Goal: Task Accomplishment & Management: Manage account settings

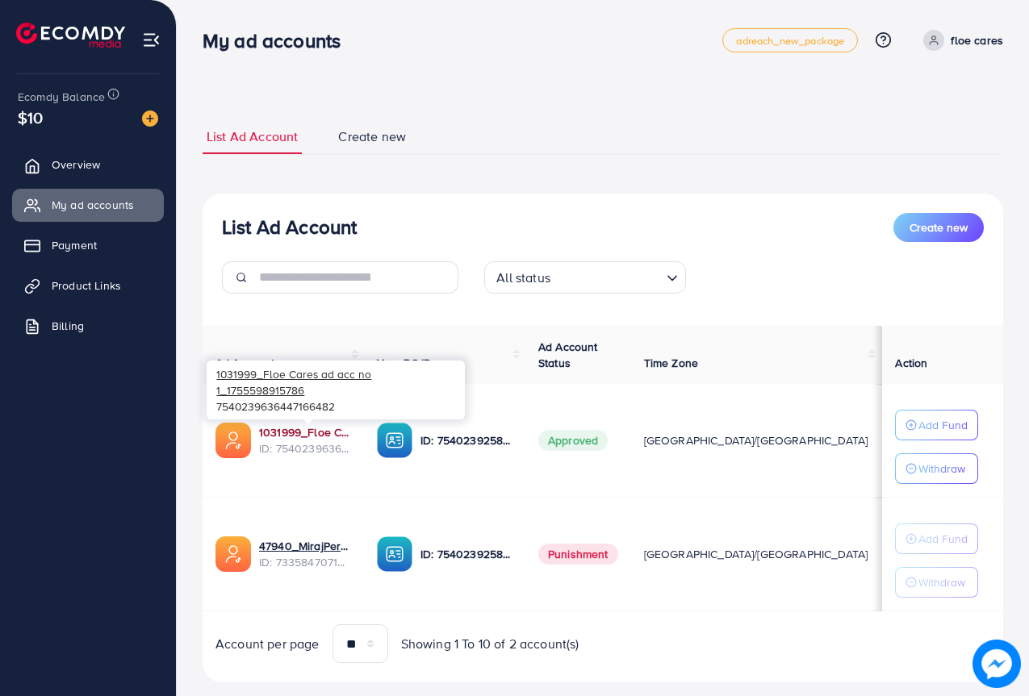
click at [286, 435] on link "1031999_Floe Cares ad acc no 1_1755598915786" at bounding box center [305, 432] width 92 height 16
click at [286, 433] on link "1031999_Floe Cares ad acc no 1_1755598915786" at bounding box center [305, 432] width 92 height 16
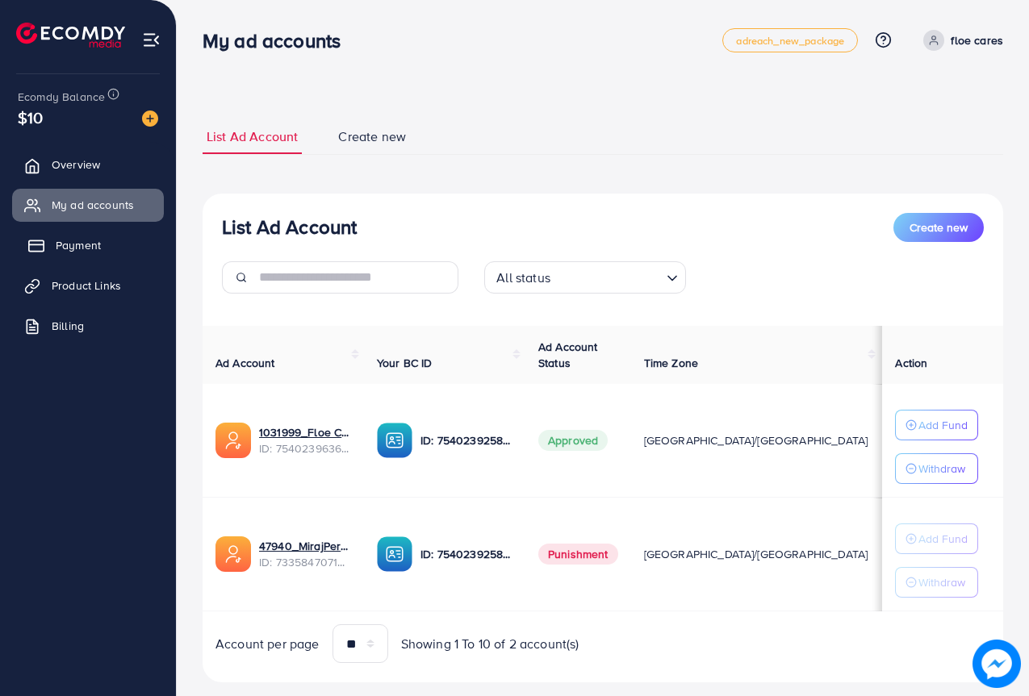
click at [66, 237] on span "Payment" at bounding box center [78, 245] width 45 height 16
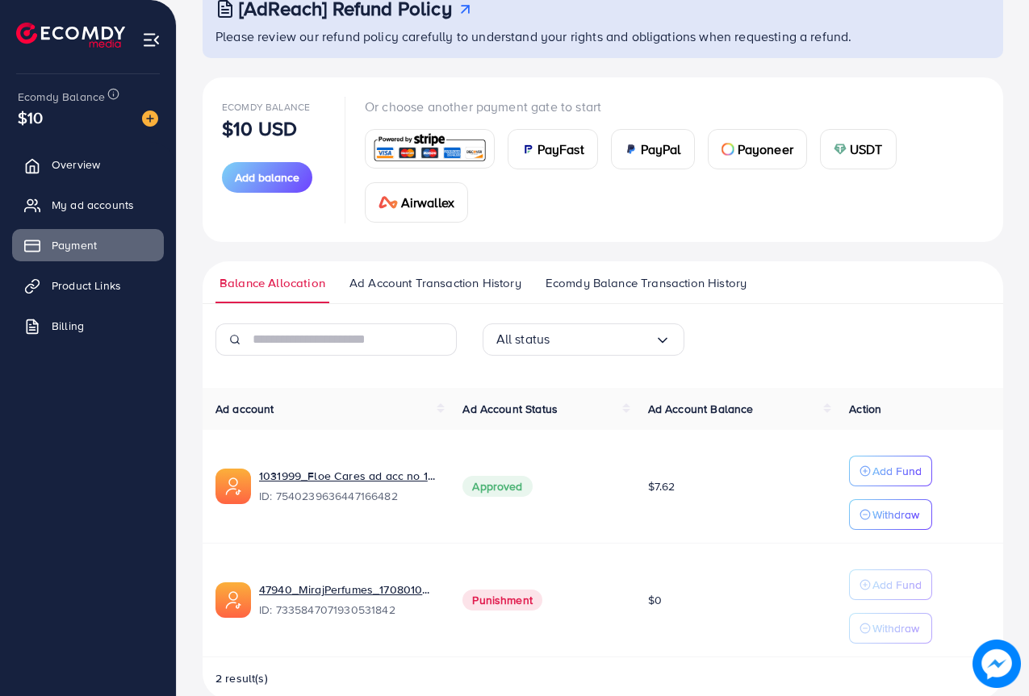
scroll to position [144, 0]
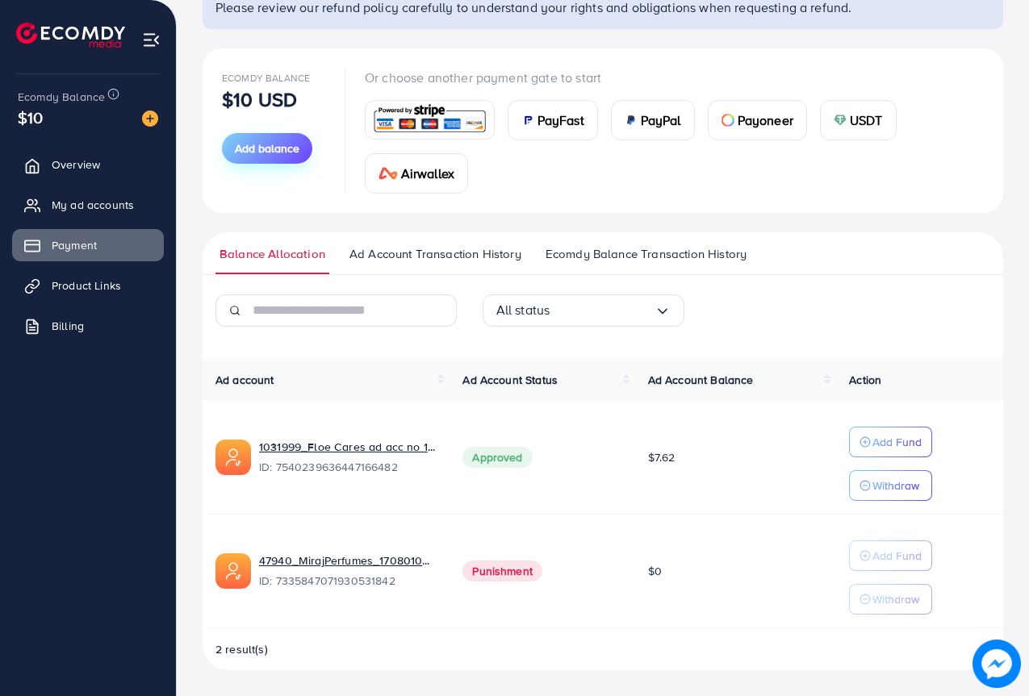
click at [296, 152] on span "Add balance" at bounding box center [267, 148] width 65 height 16
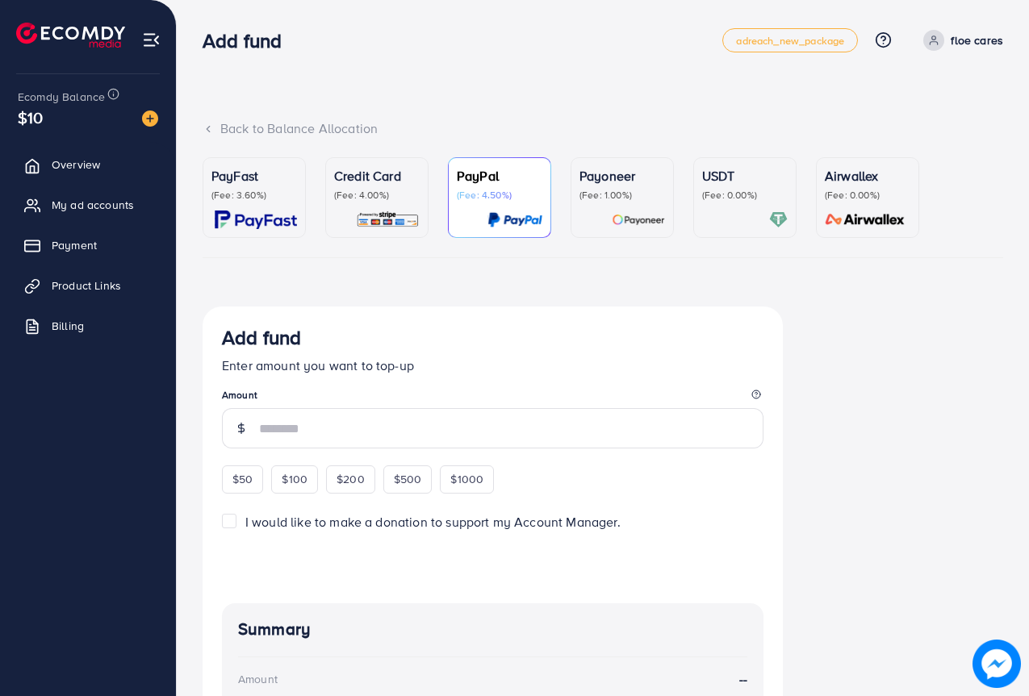
click at [374, 208] on div "Credit Card (Fee: 4.00%)" at bounding box center [377, 197] width 86 height 63
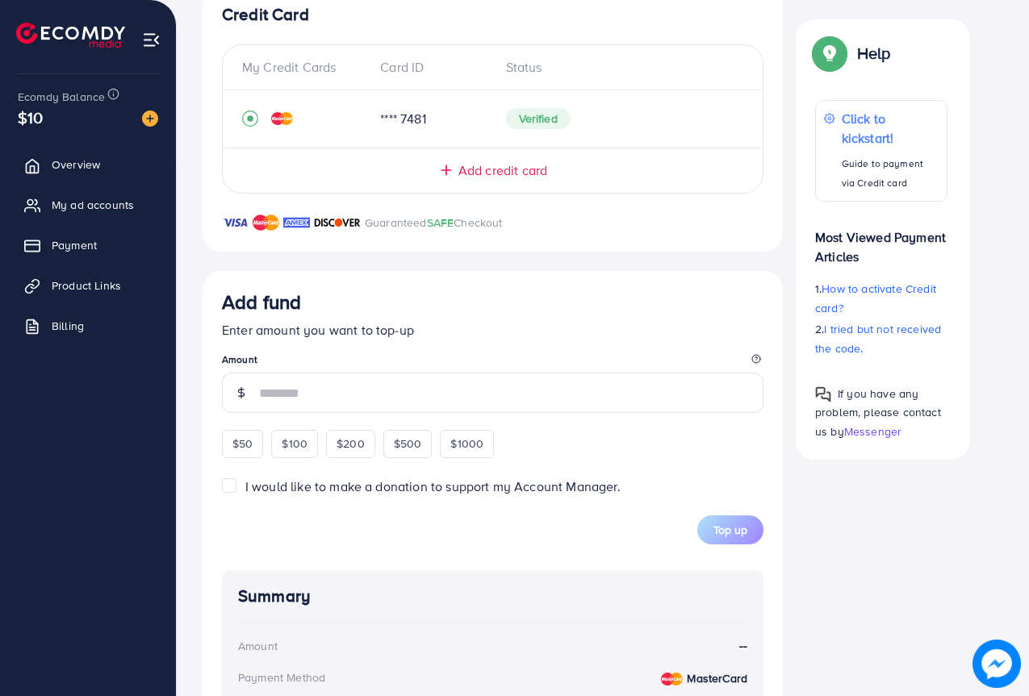
scroll to position [323, 0]
